Goal: Transaction & Acquisition: Download file/media

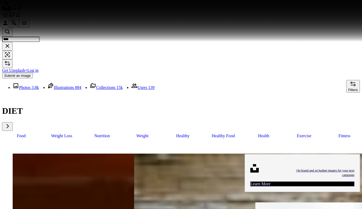
scroll to position [3245, 0]
